Goal: Information Seeking & Learning: Learn about a topic

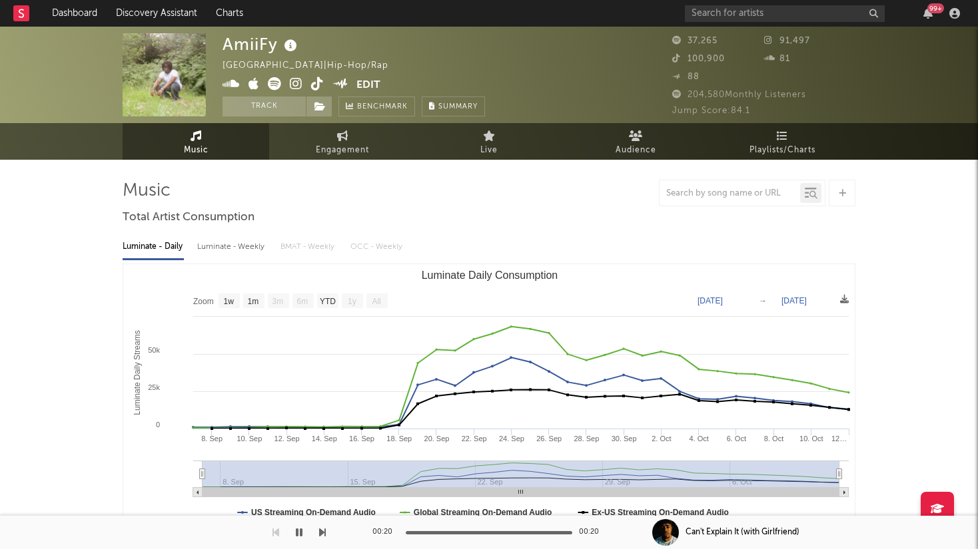
select select "1w"
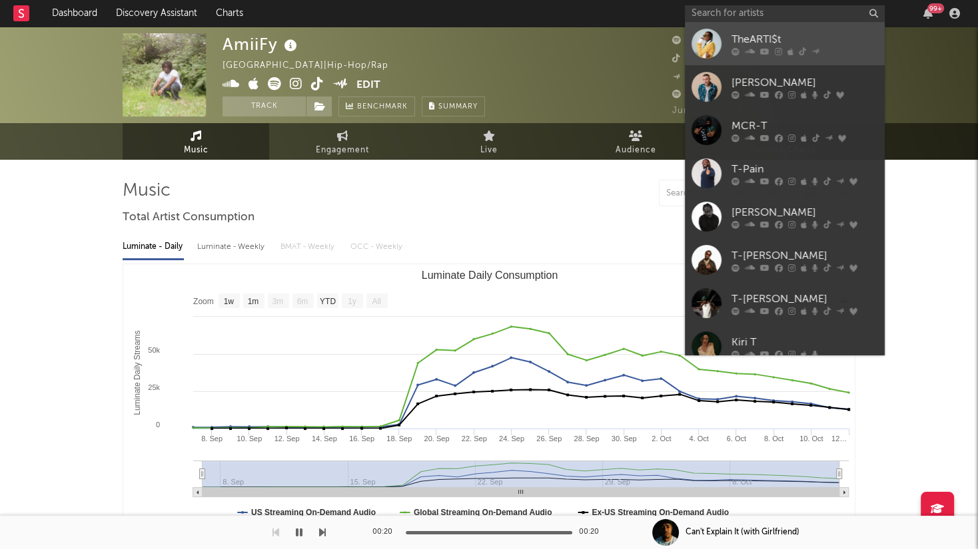
click at [807, 39] on div "TheARTI$t" at bounding box center [804, 40] width 147 height 16
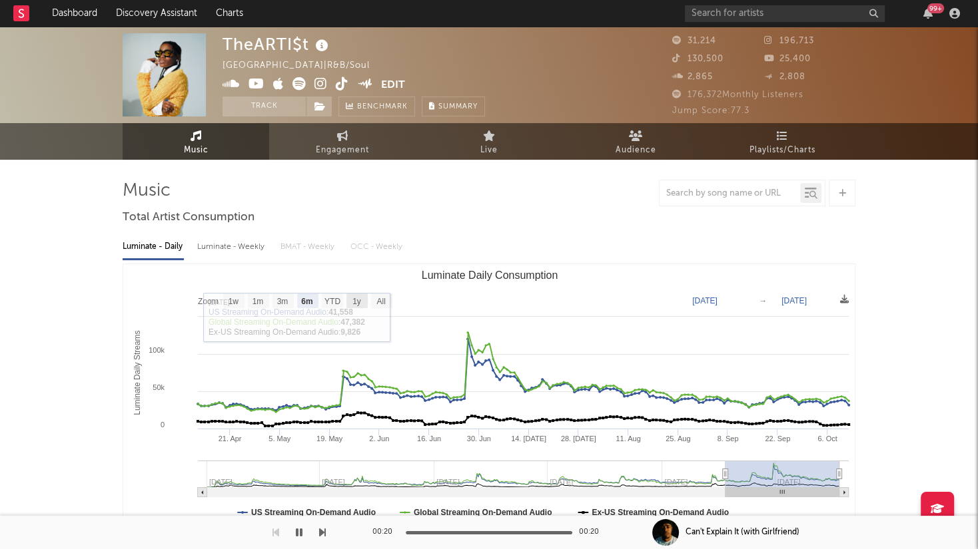
click at [362, 300] on rect "Luminate Daily Consumption" at bounding box center [356, 301] width 21 height 15
select select "1y"
type input "[DATE]"
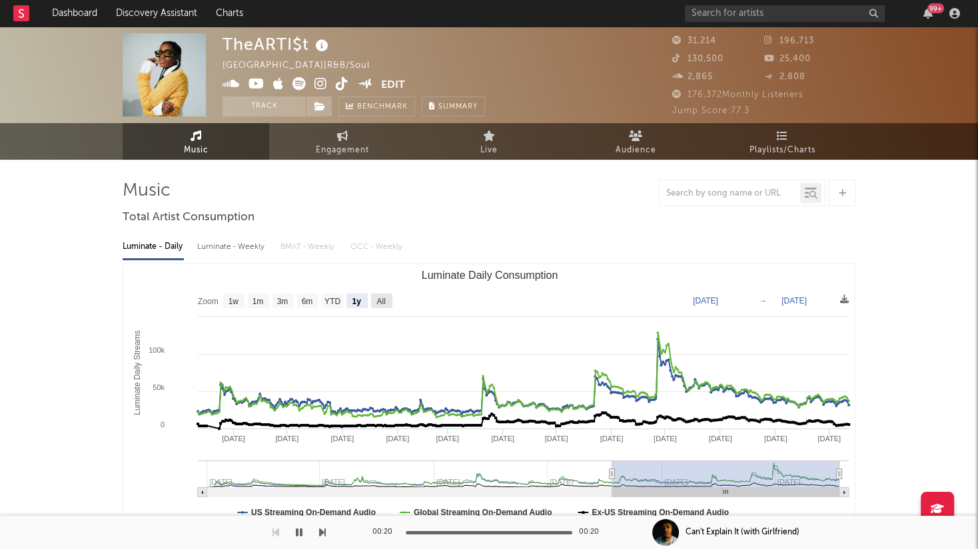
click at [382, 301] on text "All" at bounding box center [380, 301] width 9 height 9
select select "All"
type input "[DATE]"
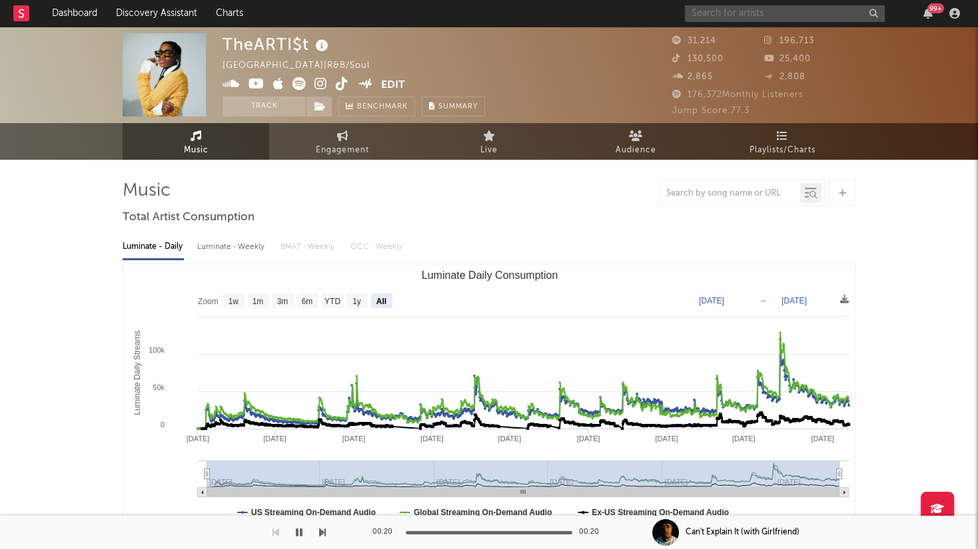
click at [766, 17] on input "text" at bounding box center [785, 13] width 200 height 17
click at [791, 13] on input "text" at bounding box center [785, 13] width 200 height 17
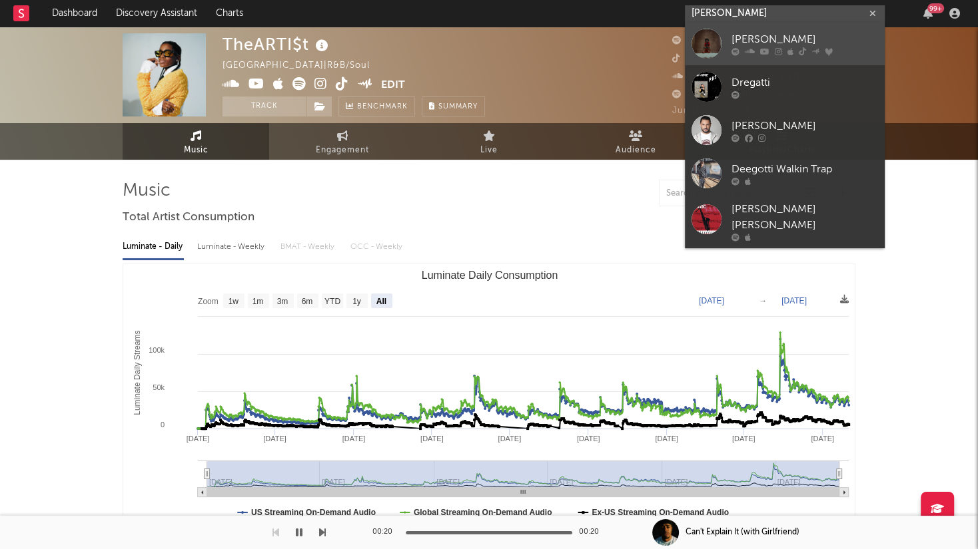
type input "[PERSON_NAME]"
click at [779, 45] on div "[PERSON_NAME]" at bounding box center [804, 40] width 147 height 16
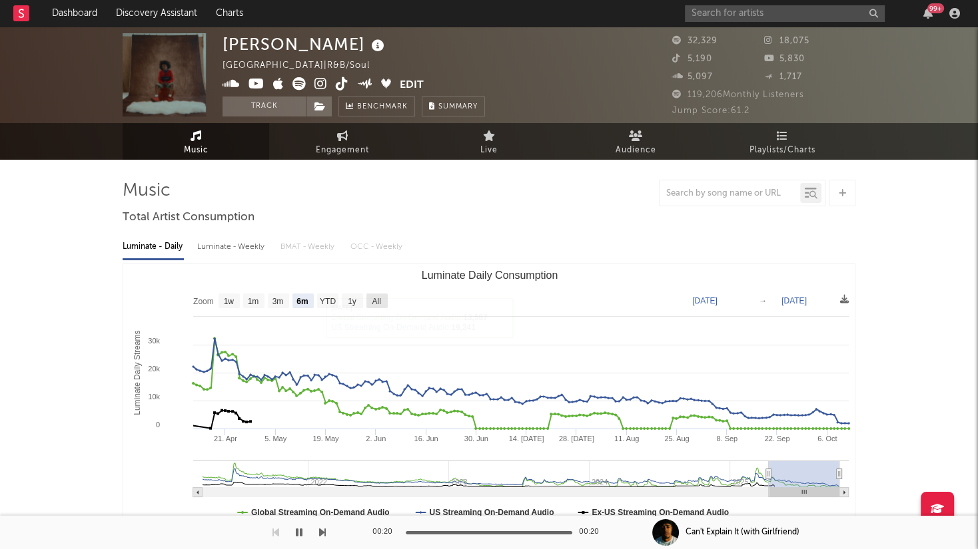
click at [376, 298] on text "All" at bounding box center [376, 301] width 9 height 9
select select "All"
type input "[DATE]"
